Goal: Navigation & Orientation: Find specific page/section

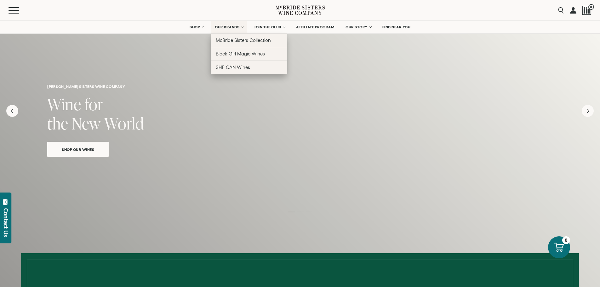
click at [232, 26] on span "OUR BRANDS" at bounding box center [227, 27] width 25 height 4
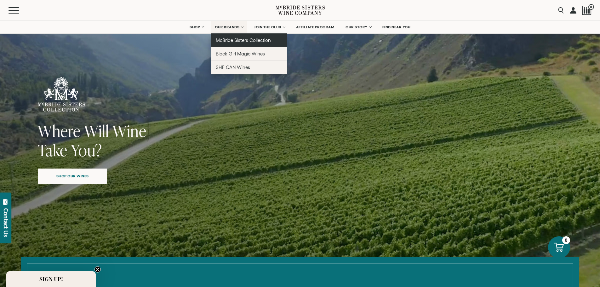
click at [226, 43] on span "McBride Sisters Collection" at bounding box center [243, 39] width 55 height 5
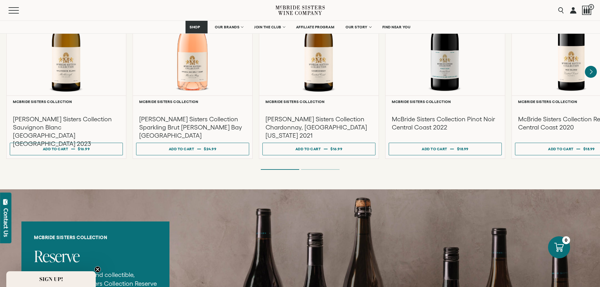
scroll to position [598, 0]
